Goal: Task Accomplishment & Management: Manage account settings

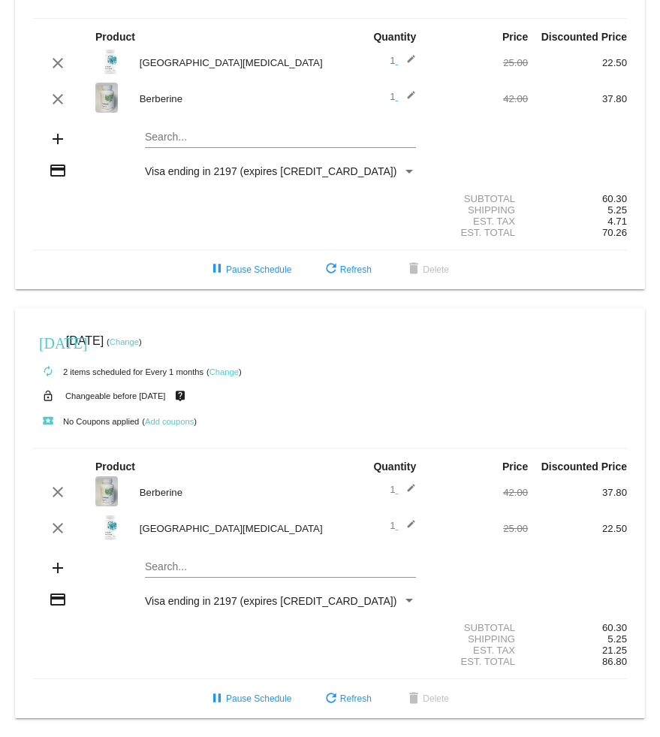
scroll to position [149, 0]
click at [59, 54] on mat-icon "clear" at bounding box center [58, 63] width 18 height 18
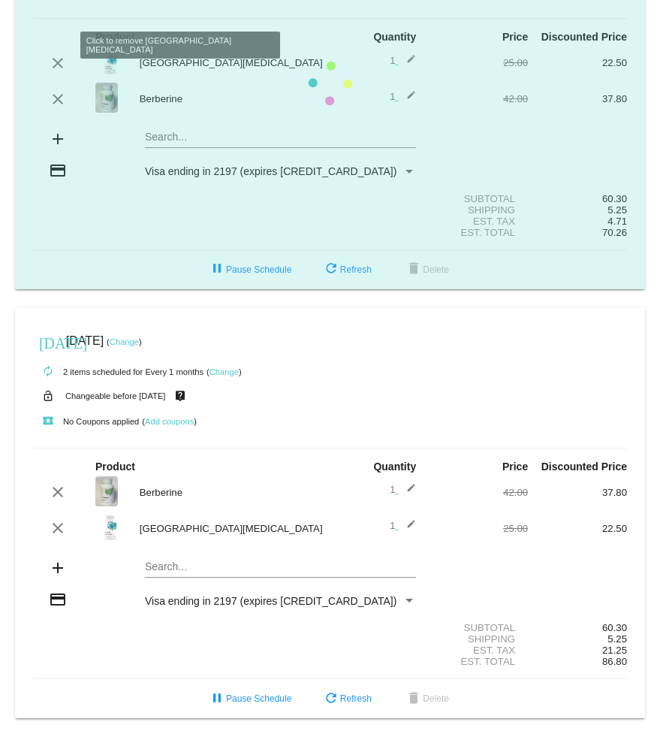
scroll to position [113, 0]
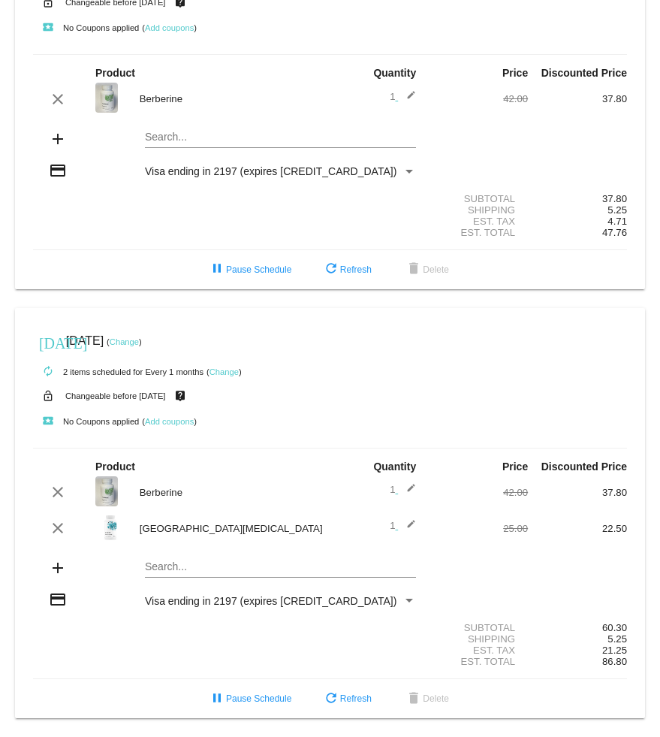
click at [203, 110] on mat-card "today Nov 22 2025 ( Change ) autorenew 1 item scheduled for Every 2 months ( Ch…" at bounding box center [330, 101] width 630 height 375
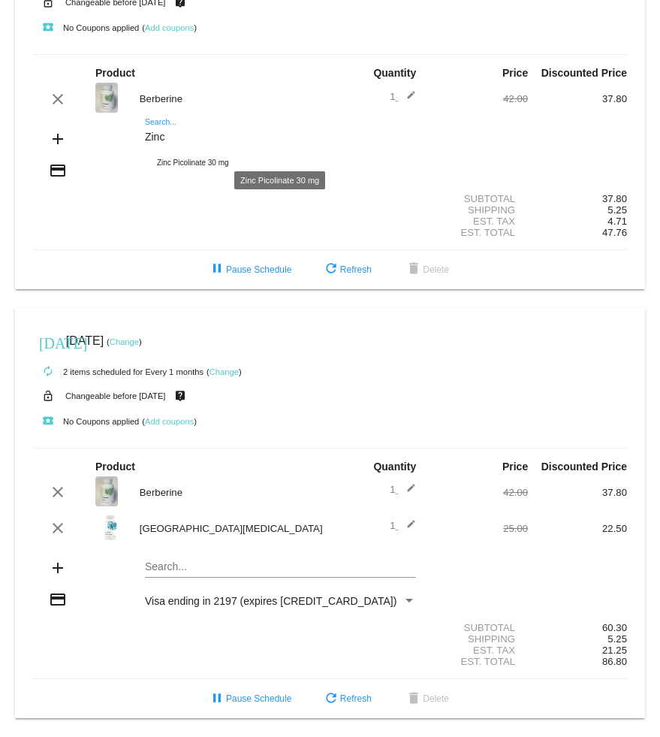
type input "Zinc"
click at [212, 145] on div "Zinc Picolinate 30 mg" at bounding box center [280, 163] width 271 height 36
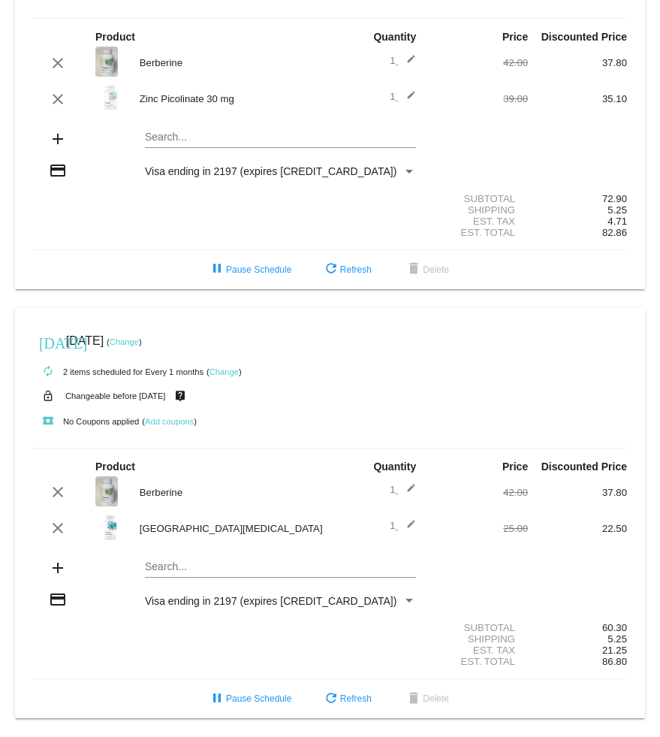
scroll to position [149, 0]
click at [181, 123] on mat-card "today Nov 22 2025 ( Change ) autorenew 2 items scheduled for Every 2 months ( C…" at bounding box center [330, 83] width 630 height 411
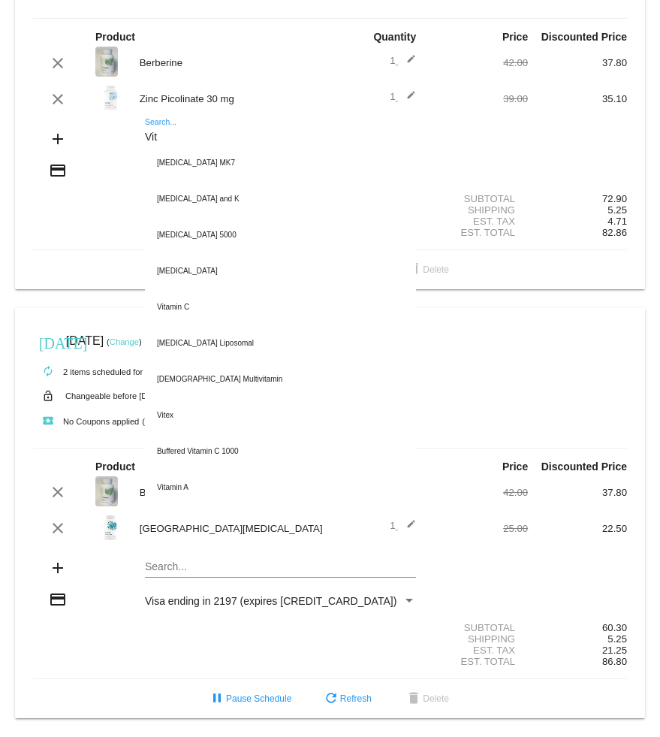
type input "Vit"
click at [204, 181] on div "[MEDICAL_DATA] and K" at bounding box center [280, 199] width 271 height 36
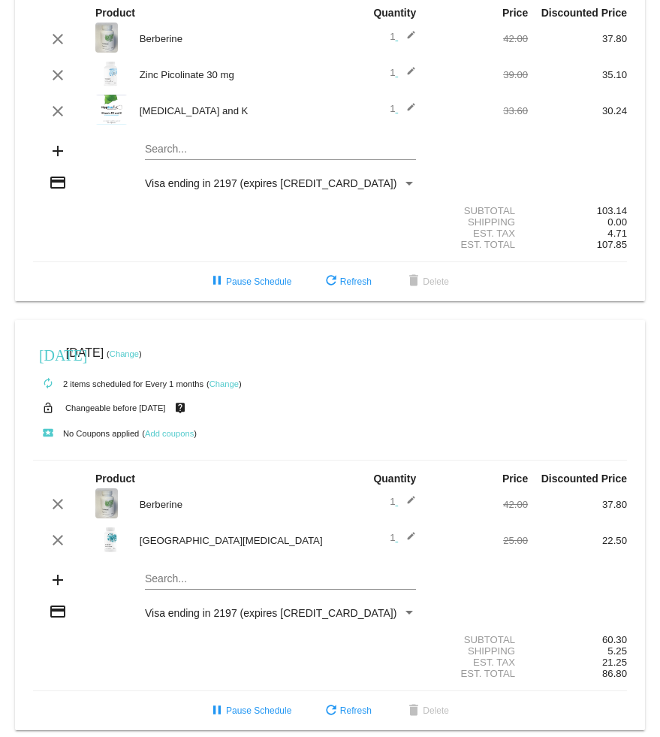
click at [65, 44] on mat-icon "clear" at bounding box center [58, 39] width 18 height 18
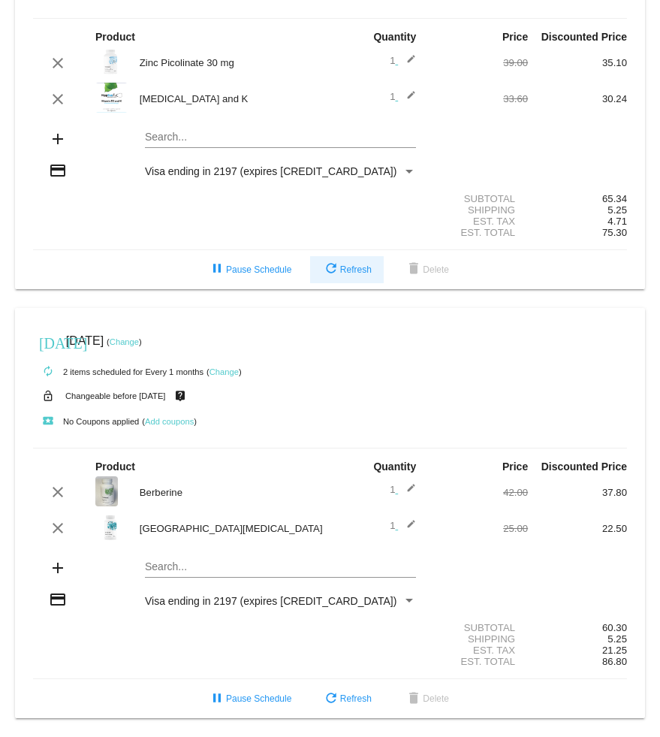
click at [354, 264] on span "refresh Refresh" at bounding box center [347, 269] width 50 height 11
click at [373, 287] on div "today Nov 22 2025 ( Change ) autorenew 2 items scheduled for Every 2 months ( C…" at bounding box center [330, 297] width 660 height 839
click at [450, 308] on mat-card "today Oct 9 2025 ( Change ) autorenew 2 items scheduled for Every 1 months ( Ch…" at bounding box center [330, 513] width 630 height 411
click at [489, 308] on mat-card "today Oct 9 2025 ( Change ) autorenew 2 items scheduled for Every 1 months ( Ch…" at bounding box center [330, 513] width 630 height 411
click at [489, 326] on div "today Oct 9 2025 ( Change )" at bounding box center [330, 341] width 594 height 30
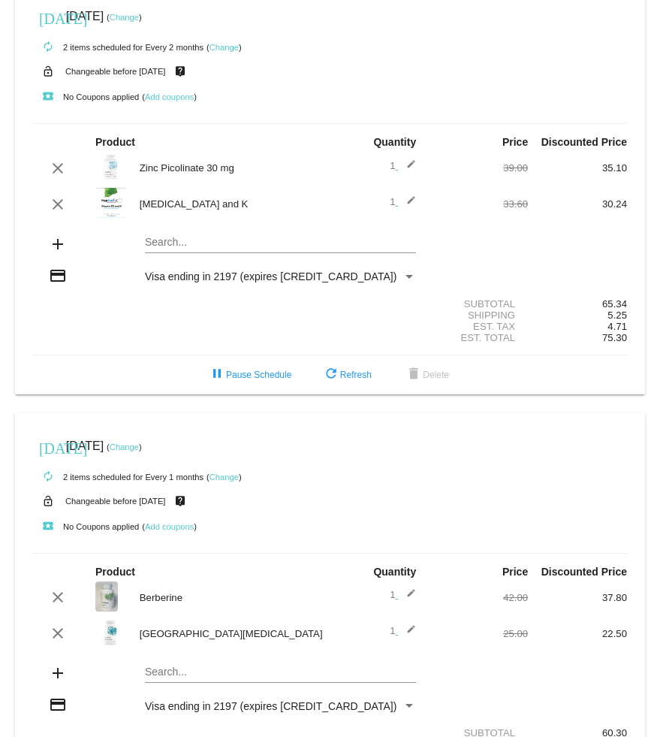
scroll to position [22, 0]
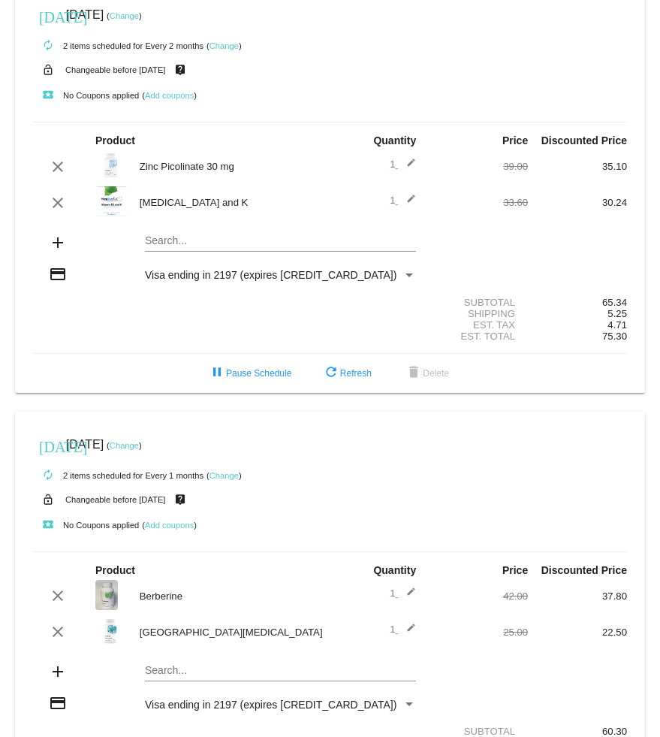
click at [192, 684] on mat-card "today Oct 9 2025 ( Change ) autorenew 2 items scheduled for Every 1 months ( Ch…" at bounding box center [330, 616] width 630 height 411
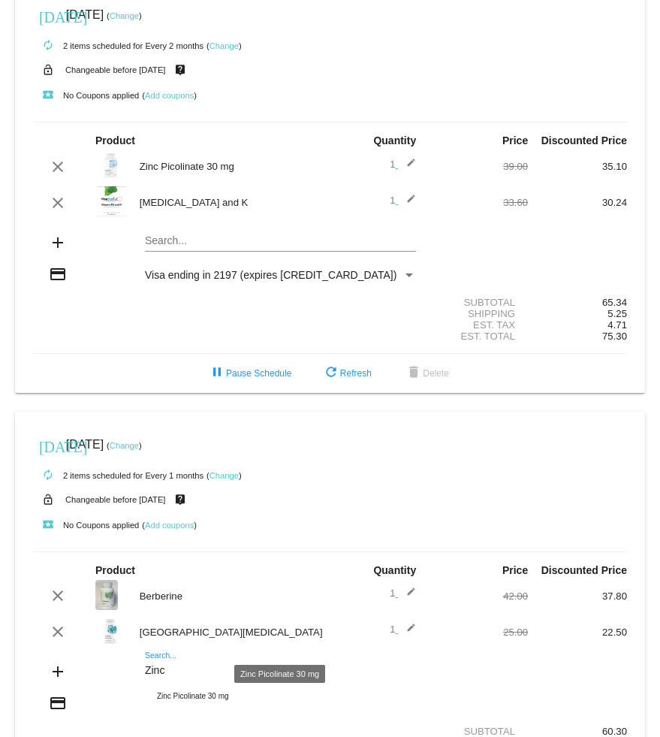
type input "Zinc"
click at [211, 712] on div "Zinc Picolinate 30 mg" at bounding box center [280, 696] width 271 height 36
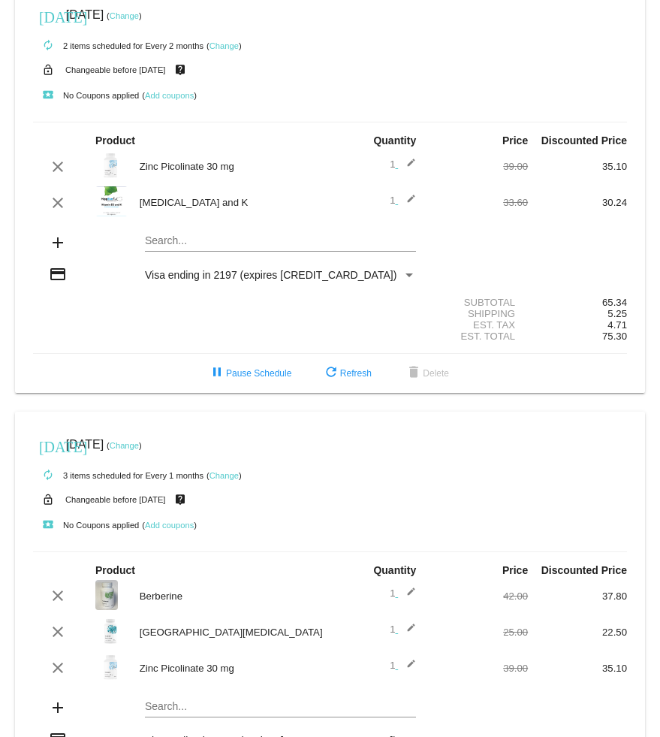
click at [245, 717] on mat-card "today Oct 9 2025 ( Change ) autorenew 3 items scheduled for Every 1 months ( Ch…" at bounding box center [330, 634] width 630 height 447
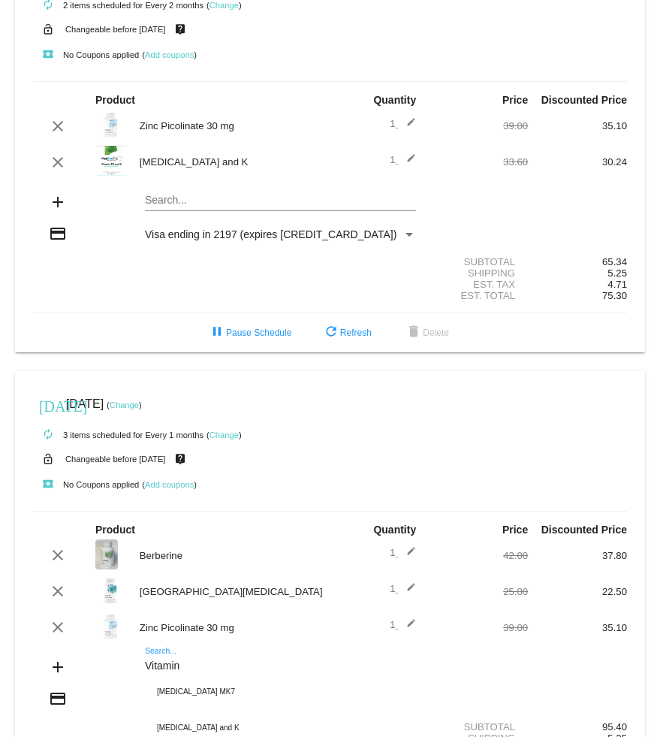
scroll to position [72, 0]
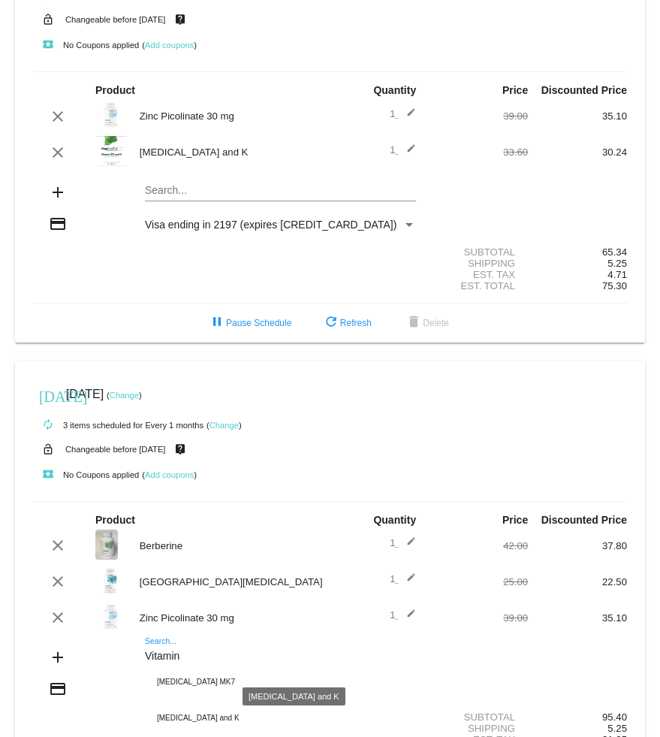
type input "Vitamin"
click at [209, 729] on div "[MEDICAL_DATA] and K" at bounding box center [280, 718] width 271 height 36
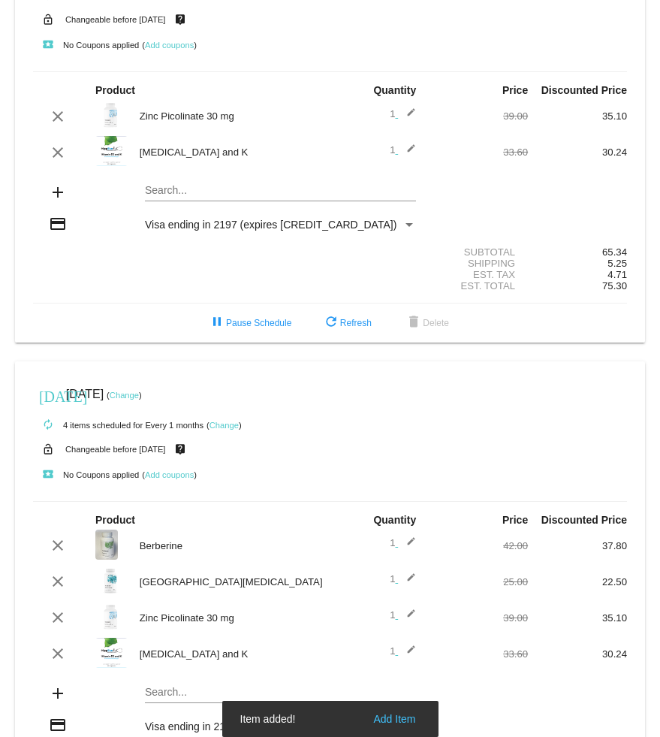
click at [66, 554] on mat-icon "clear" at bounding box center [58, 545] width 18 height 18
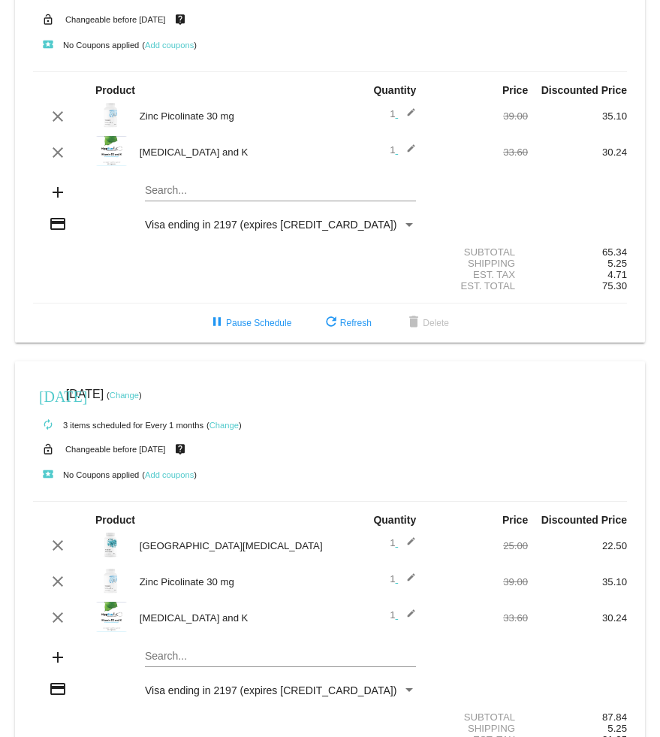
click at [68, 554] on button "clear" at bounding box center [58, 545] width 24 height 18
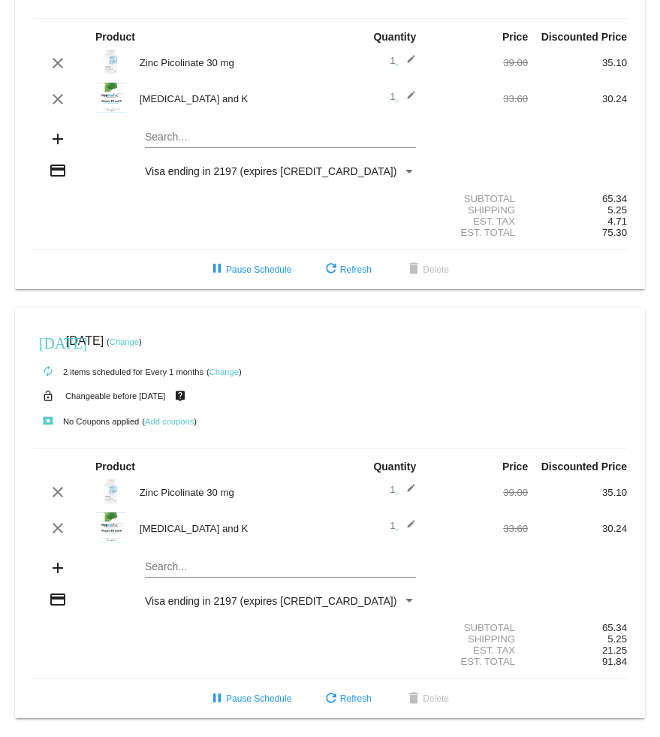
scroll to position [149, 0]
click at [359, 697] on span "refresh Refresh" at bounding box center [347, 698] width 50 height 11
click at [354, 698] on span "refresh Refresh" at bounding box center [347, 698] width 50 height 11
click at [357, 697] on span "refresh Refresh" at bounding box center [347, 698] width 50 height 11
click at [357, 702] on span "refresh Refresh" at bounding box center [347, 698] width 50 height 11
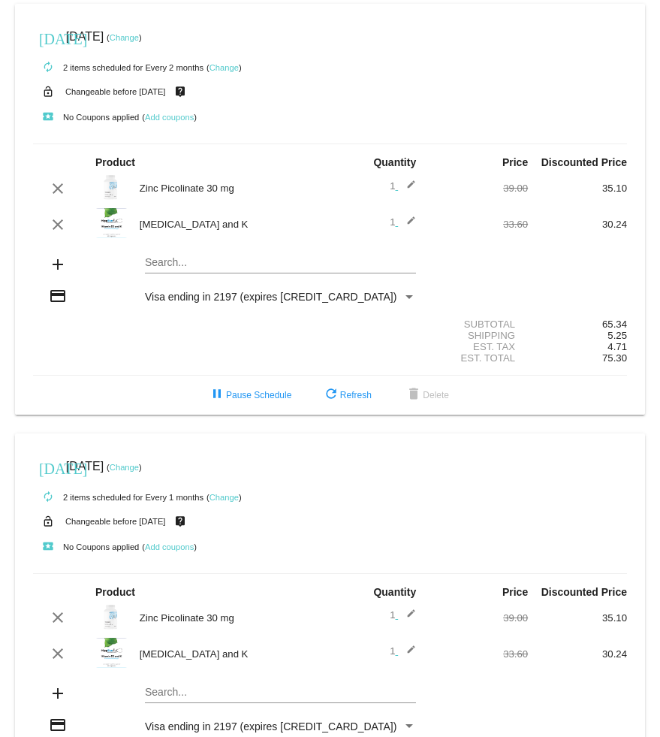
scroll to position [0, 0]
click at [230, 502] on link "Change" at bounding box center [223, 497] width 29 height 9
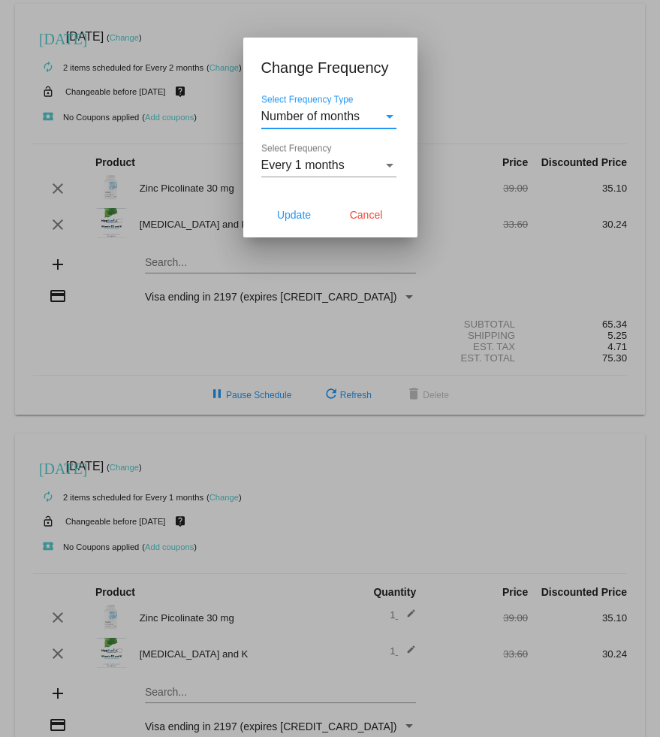
click at [384, 161] on div "Select Frequency" at bounding box center [390, 165] width 14 height 14
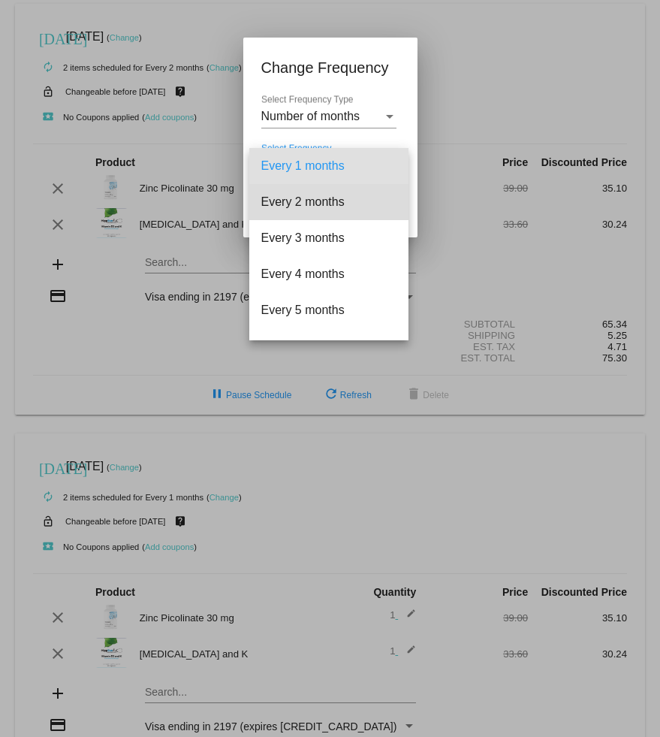
click at [342, 200] on span "Every 2 months" at bounding box center [328, 202] width 135 height 36
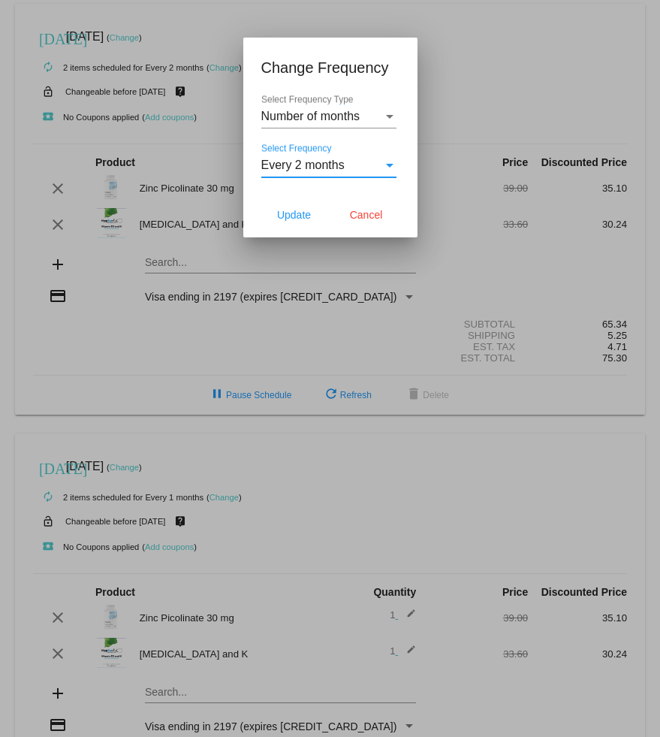
click at [291, 213] on span "Update" at bounding box center [294, 215] width 34 height 12
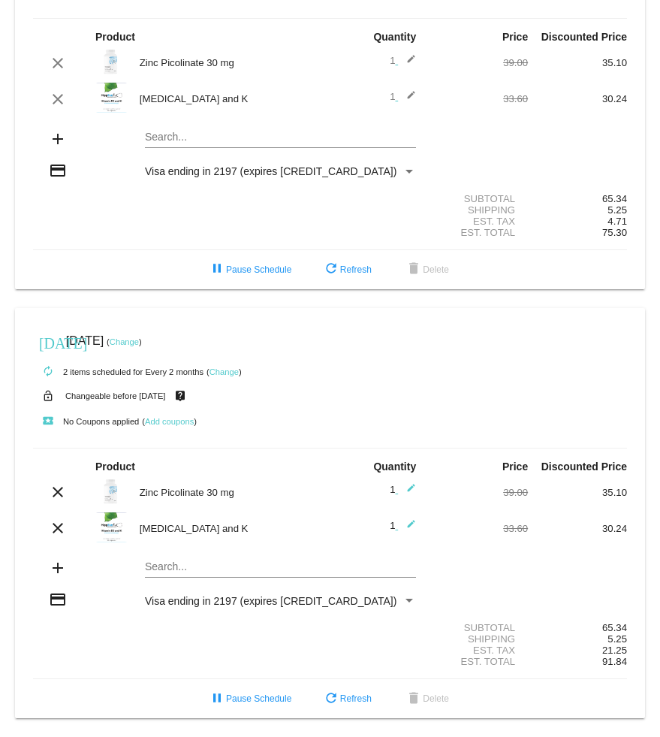
scroll to position [149, 0]
click at [363, 697] on span "refresh Refresh" at bounding box center [347, 698] width 50 height 11
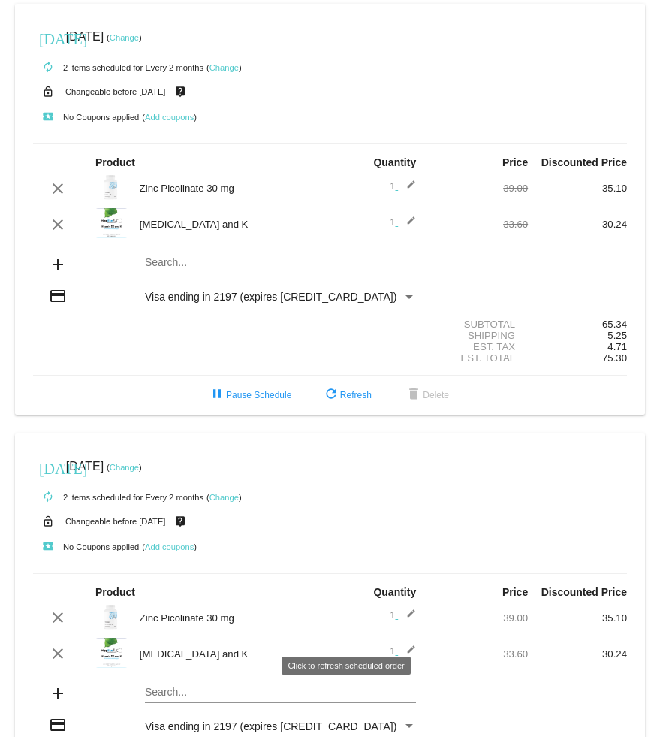
scroll to position [0, 0]
click at [227, 68] on link "Change" at bounding box center [223, 67] width 29 height 9
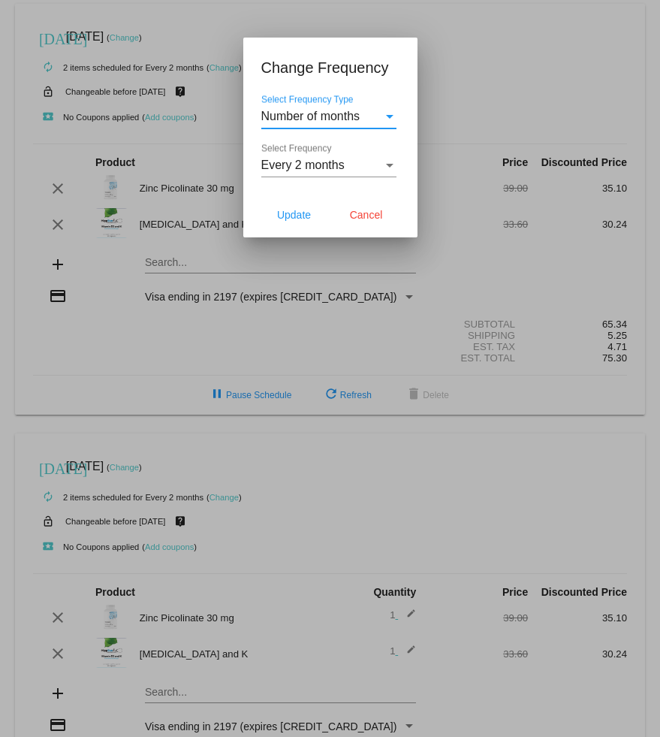
click at [381, 170] on div "Every 2 months" at bounding box center [322, 165] width 122 height 14
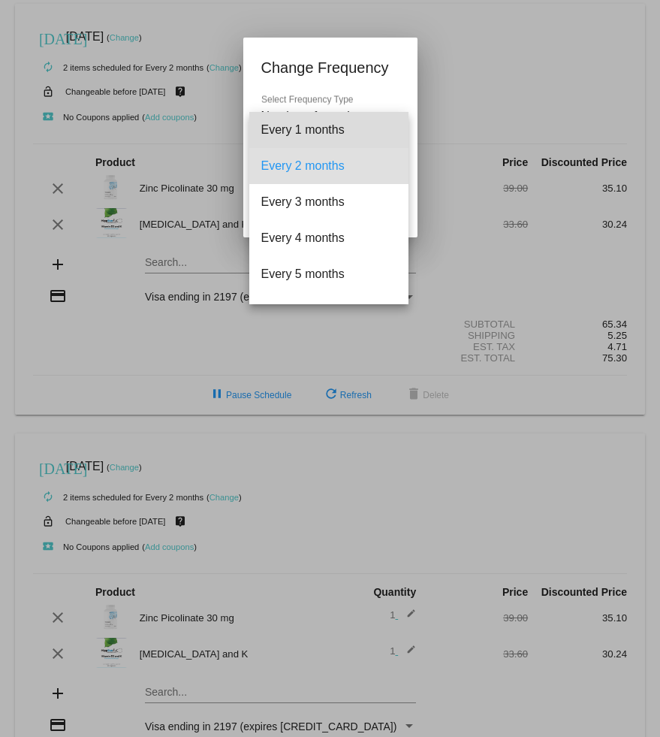
click at [347, 134] on span "Every 1 months" at bounding box center [328, 130] width 135 height 36
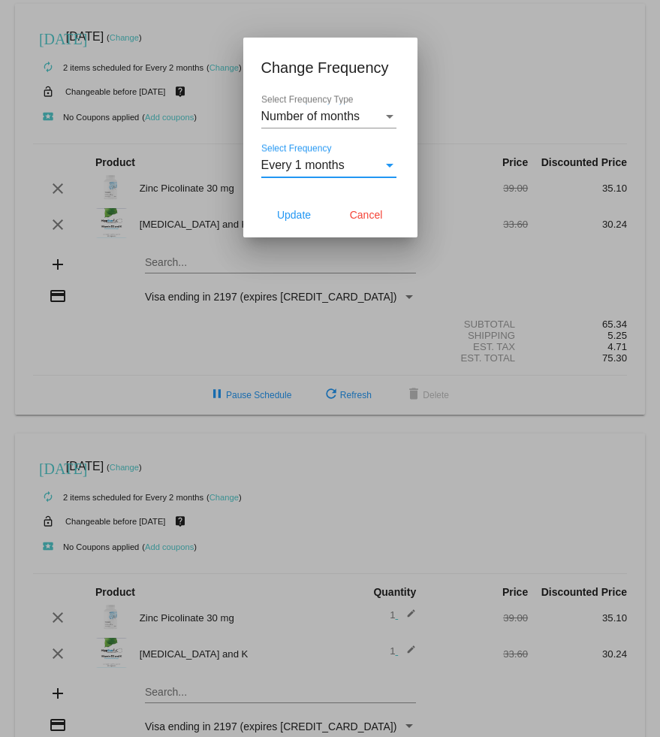
click at [297, 222] on button "Update" at bounding box center [294, 214] width 66 height 27
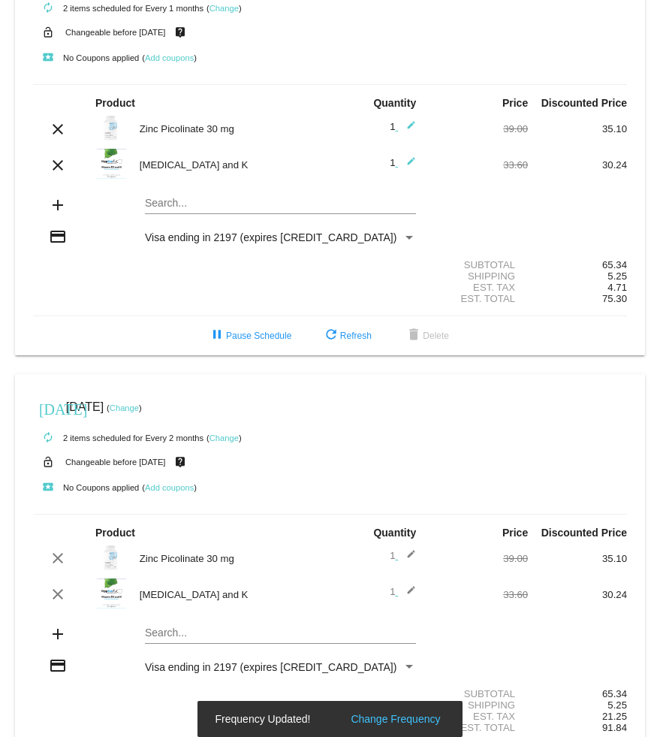
scroll to position [80, 0]
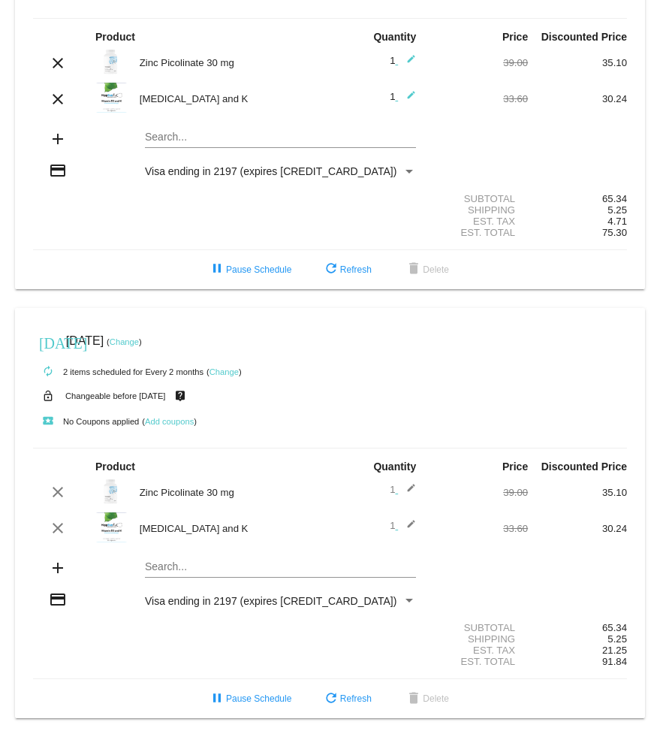
click at [354, 264] on span "refresh Refresh" at bounding box center [347, 269] width 50 height 11
click at [377, 308] on mat-card "[DATE] [DATE] ( Change ) autorenew 2 items scheduled for Every 2 months ( Chang…" at bounding box center [330, 513] width 630 height 411
click at [334, 693] on mat-icon "refresh" at bounding box center [331, 699] width 18 height 18
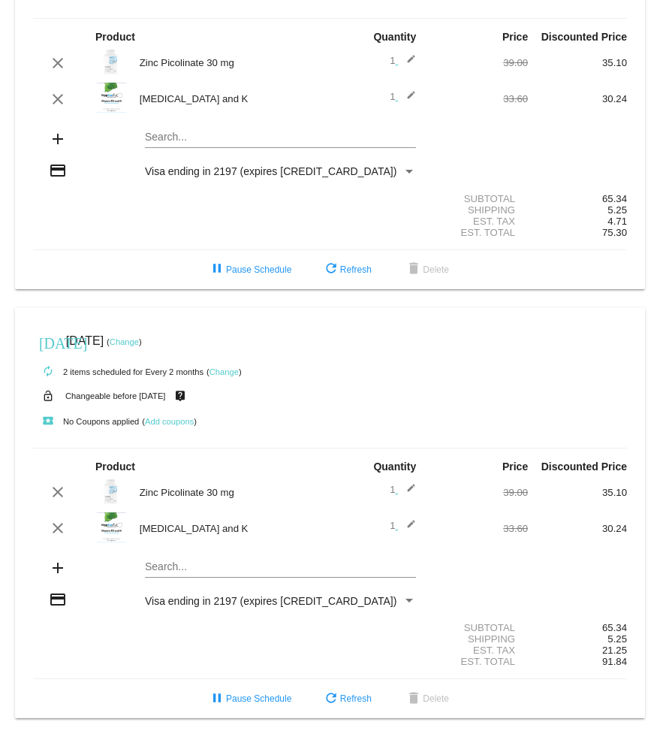
click at [342, 701] on span "refresh Refresh" at bounding box center [347, 698] width 50 height 11
click at [212, 560] on mat-card "[DATE] [DATE] ( Change ) autorenew 2 items scheduled for Every 2 months ( Chang…" at bounding box center [330, 513] width 630 height 411
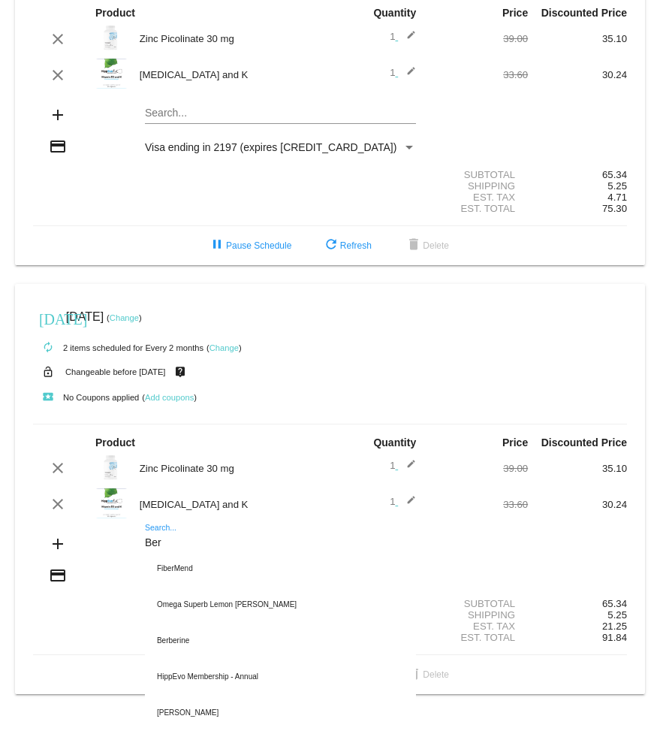
type input "Ber"
click at [185, 655] on div "Berberine" at bounding box center [280, 640] width 271 height 36
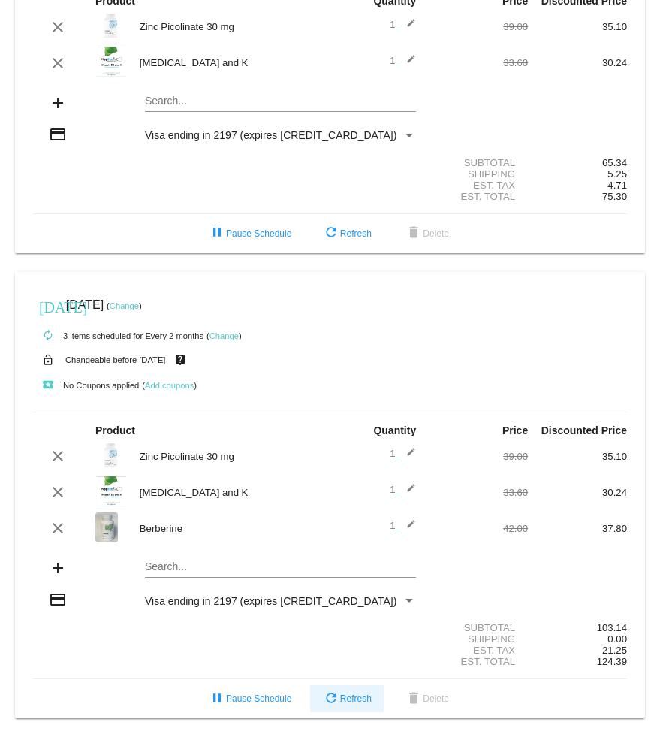
click at [354, 696] on span "refresh Refresh" at bounding box center [347, 698] width 50 height 11
click at [360, 694] on span "refresh Refresh" at bounding box center [347, 698] width 50 height 11
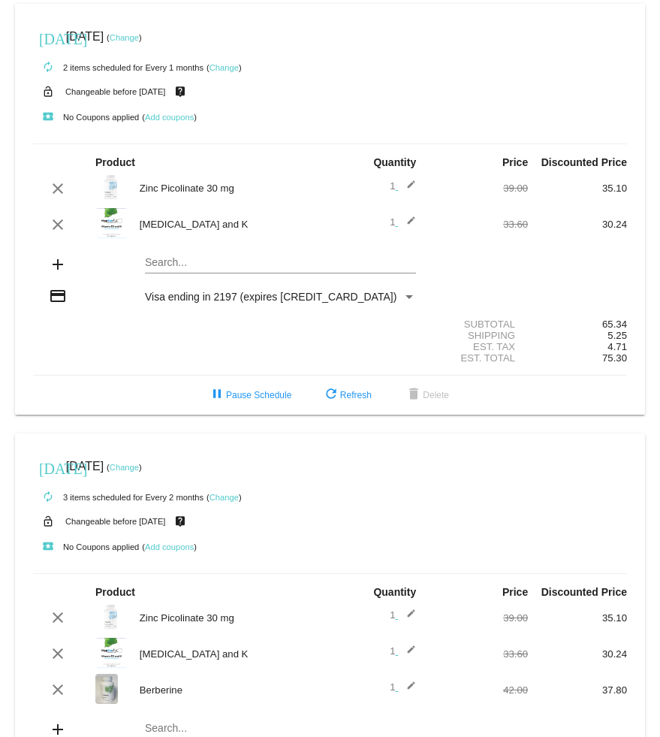
scroll to position [0, 0]
